Goal: Use online tool/utility: Utilize a website feature to perform a specific function

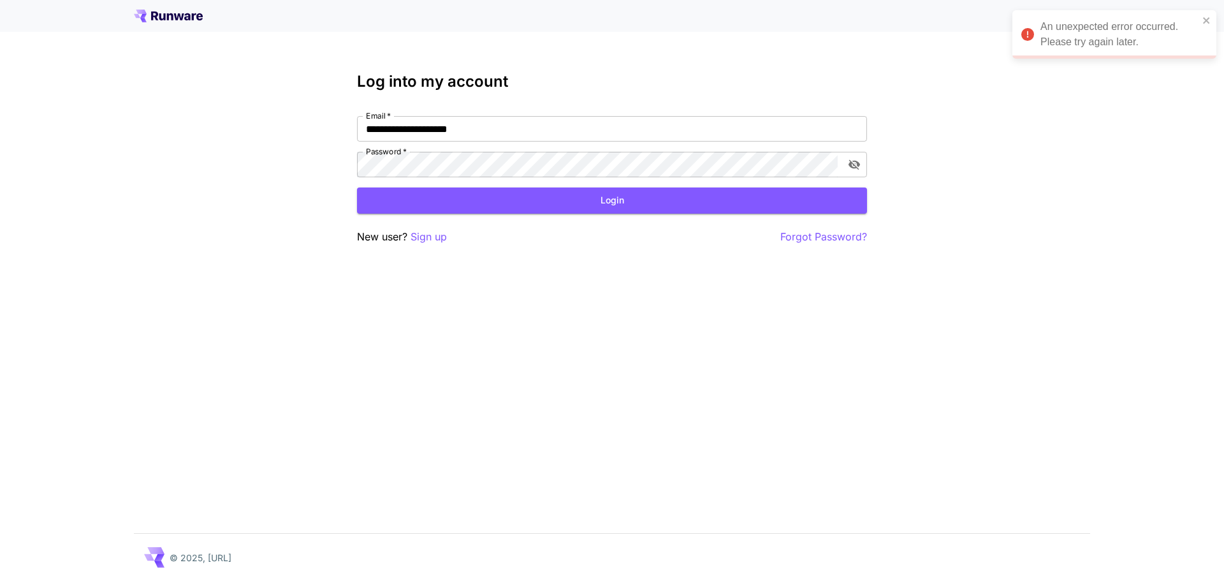
click at [518, 194] on button "Login" at bounding box center [612, 200] width 510 height 26
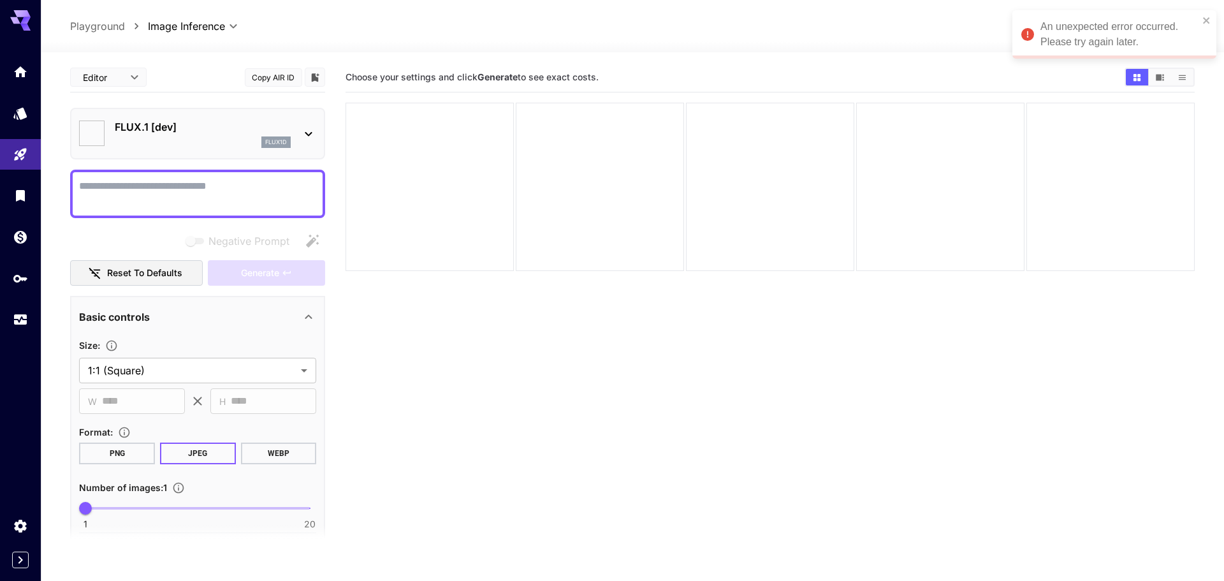
type input "**********"
